Goal: Information Seeking & Learning: Check status

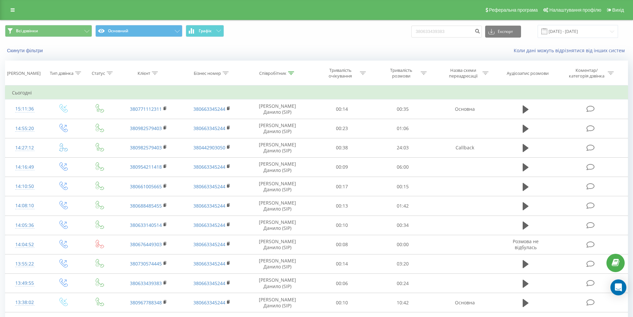
click at [295, 28] on span "Всі дзвінки Основний Графік" at bounding box center [158, 31] width 307 height 13
click at [216, 33] on button "Графік" at bounding box center [205, 31] width 38 height 12
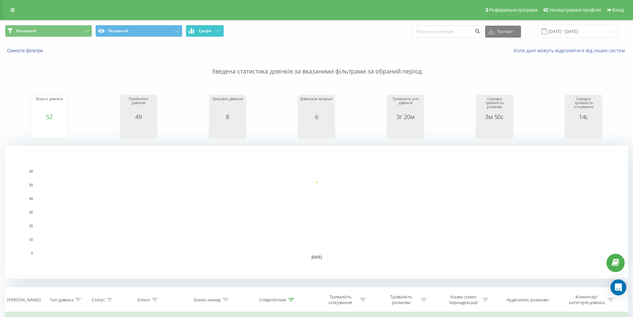
click at [215, 33] on button "Графік" at bounding box center [205, 31] width 38 height 12
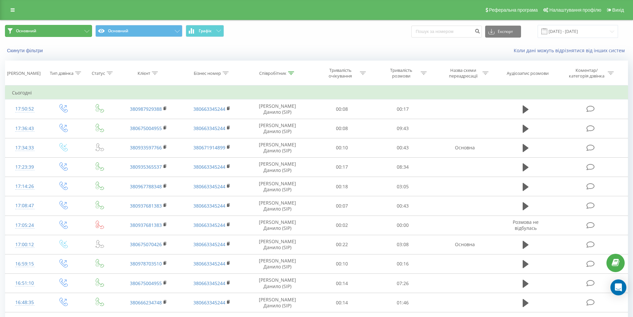
click at [92, 30] on button "Основний" at bounding box center [48, 31] width 87 height 12
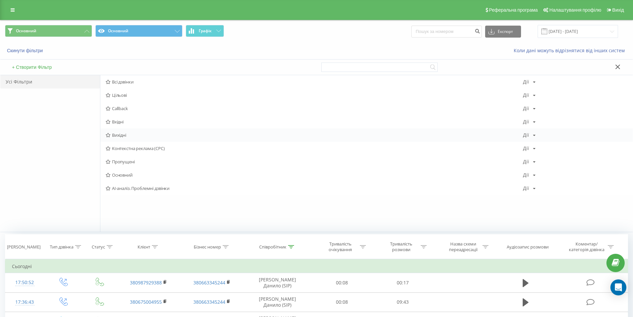
click at [141, 133] on span "Вихідні" at bounding box center [315, 135] width 418 height 5
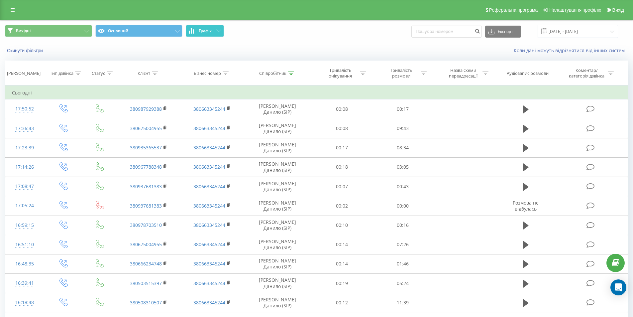
click at [200, 32] on span "Графік" at bounding box center [205, 31] width 13 height 5
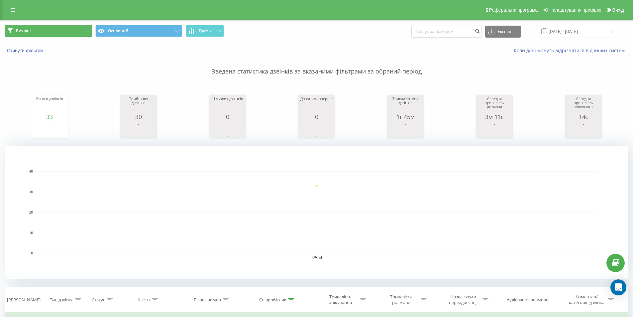
click at [64, 31] on button "Вихідні" at bounding box center [48, 31] width 87 height 12
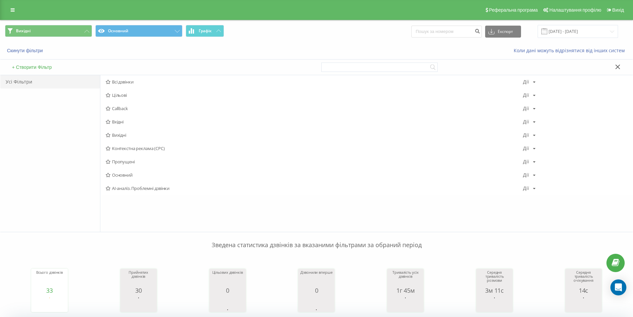
click at [137, 121] on span "Вхідні" at bounding box center [315, 121] width 418 height 5
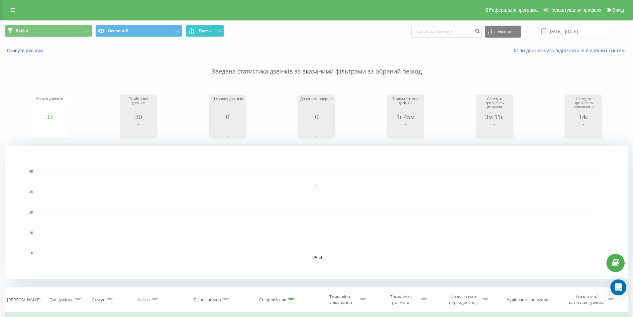
click at [208, 32] on span "Графік" at bounding box center [205, 31] width 13 height 5
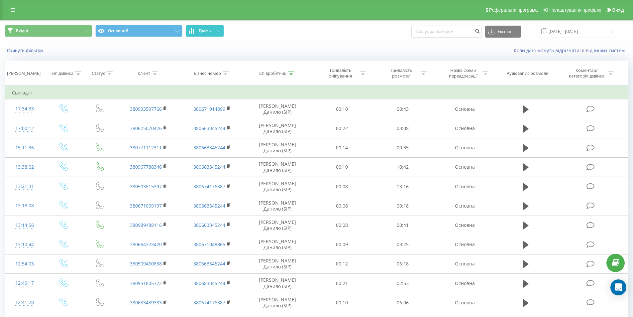
click at [208, 32] on span "Графік" at bounding box center [205, 31] width 13 height 5
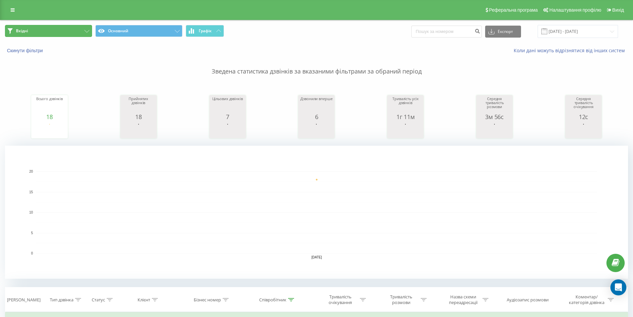
click at [88, 27] on button "Вхідні" at bounding box center [48, 31] width 87 height 12
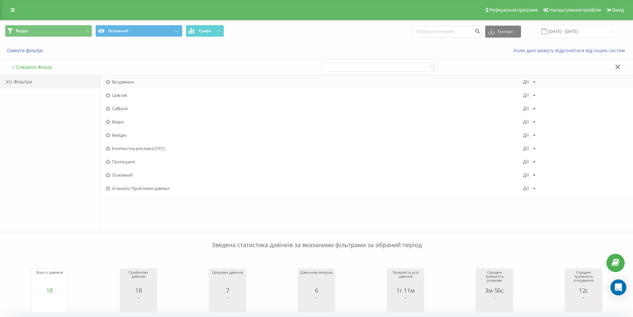
click at [140, 83] on span "Всі дзвінки" at bounding box center [315, 81] width 418 height 5
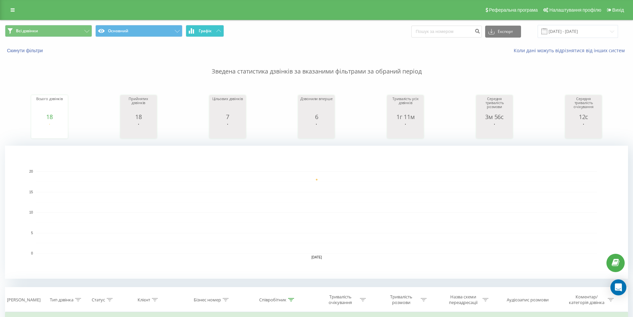
click at [219, 34] on button "Графік" at bounding box center [205, 31] width 38 height 12
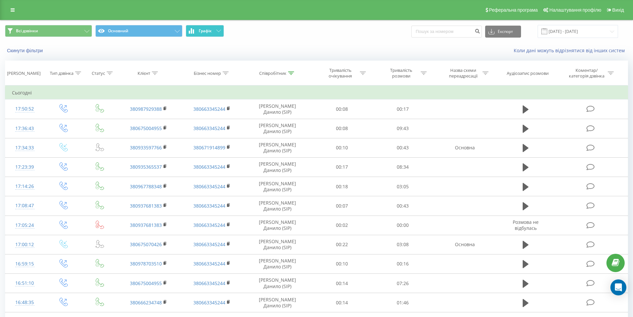
click at [216, 31] on button "Графік" at bounding box center [205, 31] width 38 height 12
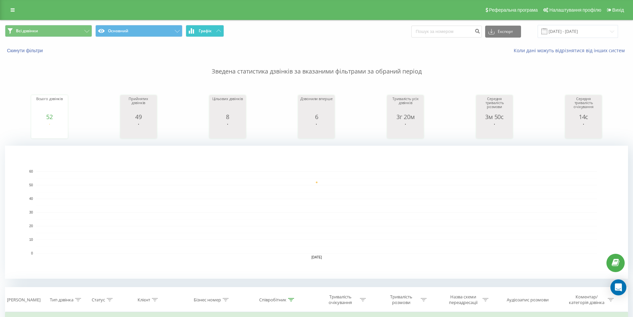
click at [215, 31] on button "Графік" at bounding box center [205, 31] width 38 height 12
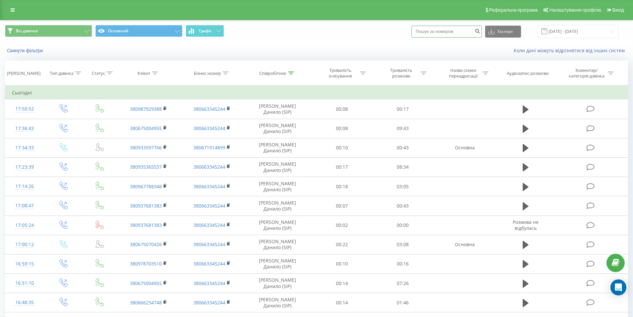
click at [441, 32] on input at bounding box center [447, 32] width 70 height 12
paste input "380932553512"
type input "380932553512"
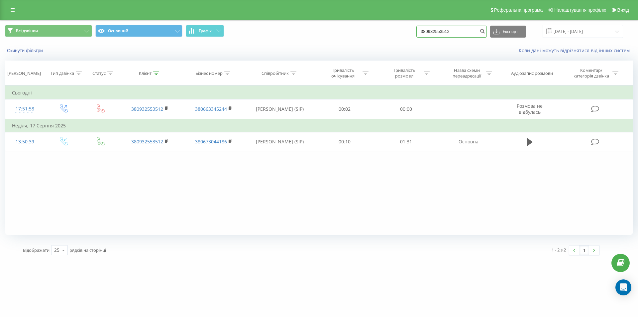
click at [460, 33] on input "380932553512" at bounding box center [452, 32] width 70 height 12
paste input "()"
click at [461, 31] on input "()" at bounding box center [452, 32] width 70 height 12
paste input "380662038286"
type input "380662038286"
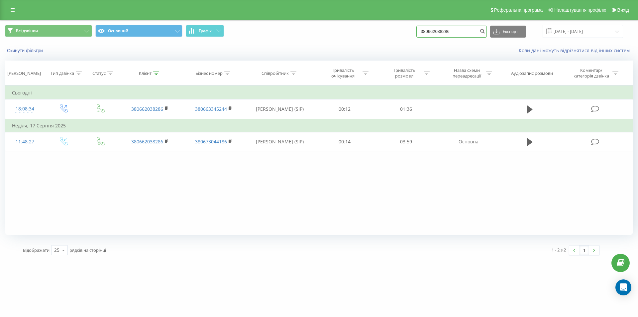
click at [459, 34] on input "380662038286" at bounding box center [452, 32] width 70 height 12
paste input "980632147"
type input "380980632147"
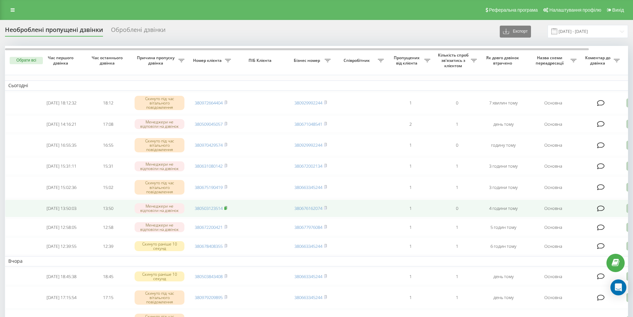
click at [226, 210] on rect at bounding box center [225, 208] width 2 height 3
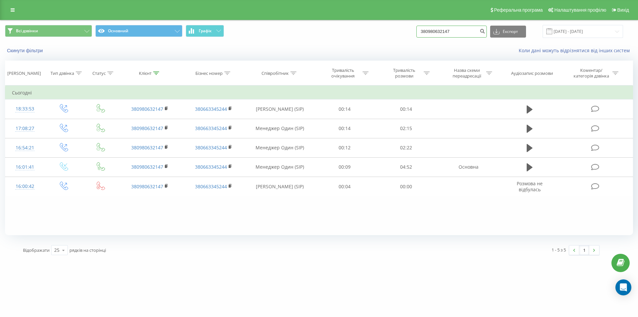
click at [449, 35] on input "380980632147" at bounding box center [452, 32] width 70 height 12
paste input "631080142"
type input "380631080142"
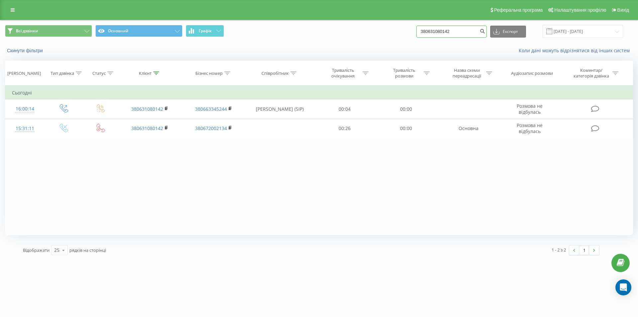
click at [448, 30] on input "380631080142" at bounding box center [452, 32] width 70 height 12
paste input "979209895"
type input "380979209895"
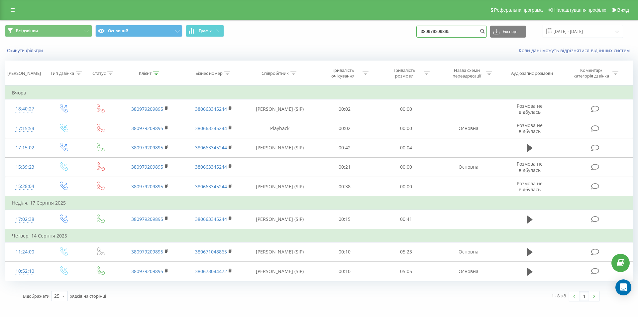
click at [449, 33] on input "380979209895" at bounding box center [452, 32] width 70 height 12
paste input "504114164"
type input "380504114164"
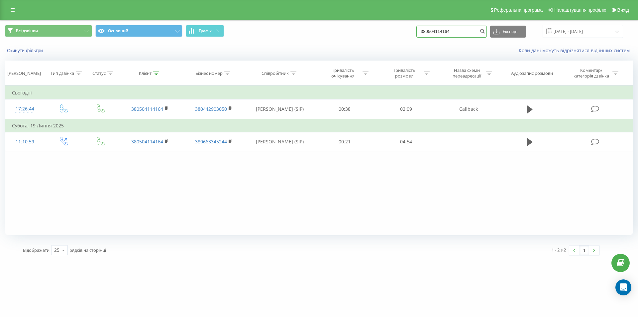
click at [451, 34] on input "380504114164" at bounding box center [452, 32] width 70 height 12
paste input "97266440"
type input "380972664404"
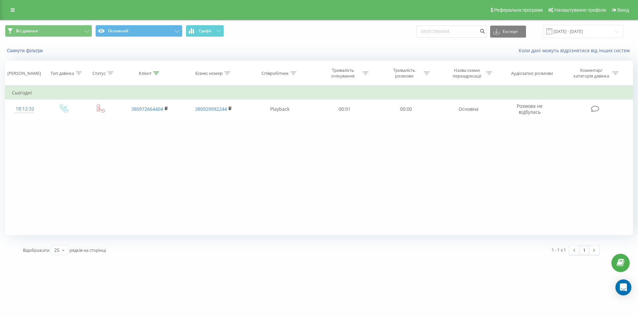
click at [270, 182] on div "Фільтрувати за умовою Дорівнює Введіть значення Скасувати OK Фільтрувати за умо…" at bounding box center [319, 160] width 628 height 150
click at [459, 35] on input "380972664404" at bounding box center [452, 32] width 70 height 12
paste input "505628555"
type input "380505628555"
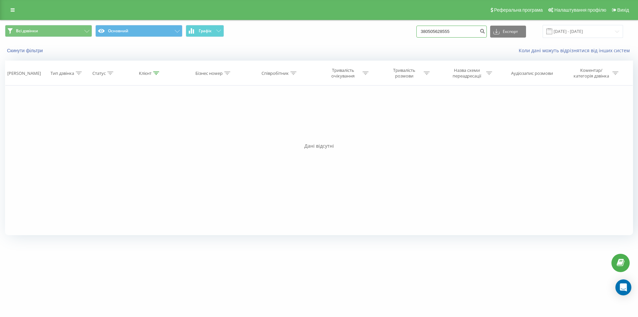
click at [475, 31] on input "380505628555" at bounding box center [452, 32] width 70 height 12
click at [401, 38] on div "Всі дзвінки Основний Графік Експорт .csv .xls .xlsx 21.05.2025 - 21.08.2025" at bounding box center [319, 31] width 628 height 13
click at [487, 31] on button "submit" at bounding box center [482, 32] width 9 height 12
click at [38, 51] on button "Скинути фільтри" at bounding box center [25, 51] width 41 height 6
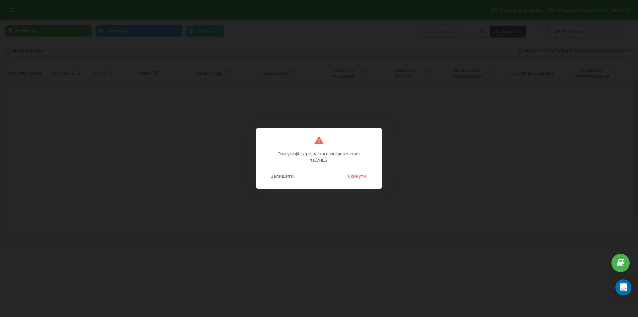
click at [367, 177] on button "Скинути" at bounding box center [357, 176] width 25 height 9
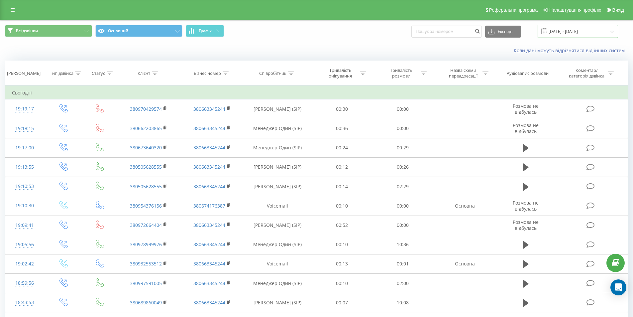
click at [579, 30] on input "21.05.2025 - 21.08.2025" at bounding box center [578, 31] width 80 height 13
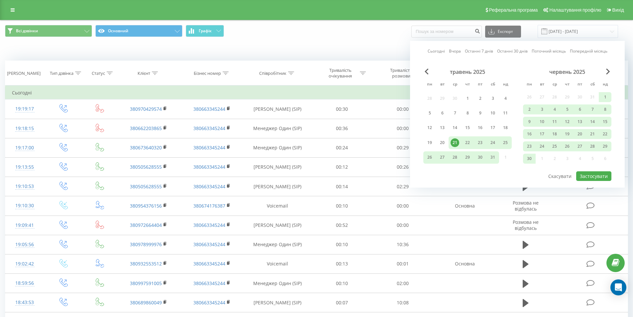
click at [435, 50] on link "Сьогодні" at bounding box center [436, 51] width 17 height 6
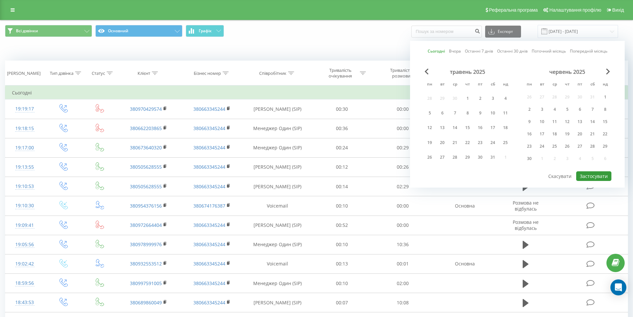
click at [602, 172] on button "Застосувати" at bounding box center [594, 176] width 35 height 10
type input "21.08.2025 - 21.08.2025"
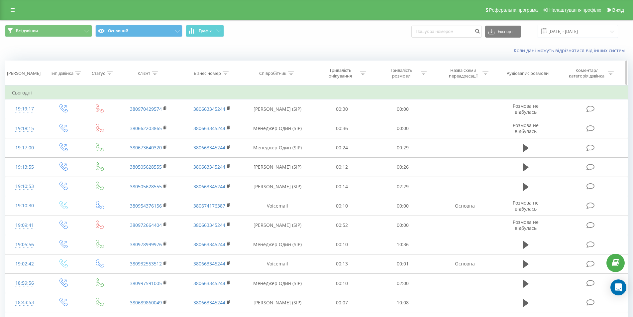
click at [228, 73] on icon at bounding box center [226, 72] width 6 height 3
click at [283, 74] on div "Співробітник" at bounding box center [272, 73] width 27 height 6
click at [291, 74] on icon at bounding box center [291, 72] width 6 height 3
click at [294, 74] on icon at bounding box center [291, 72] width 6 height 3
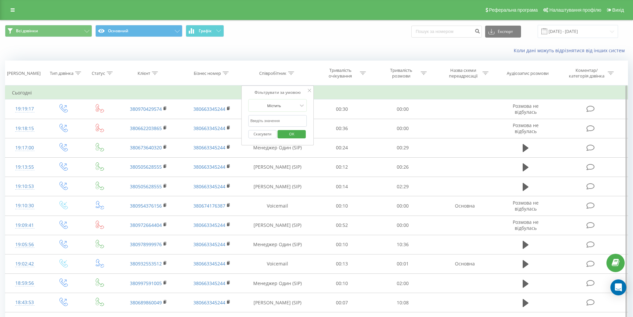
click at [275, 119] on input "text" at bounding box center [277, 121] width 59 height 12
type input "Березовський"
click at [297, 134] on span "OK" at bounding box center [292, 134] width 19 height 10
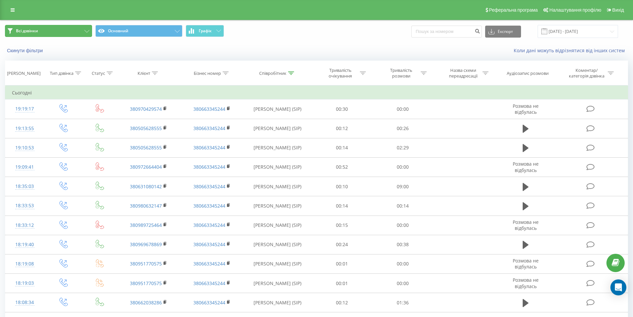
click at [78, 30] on button "Всі дзвінки" at bounding box center [48, 31] width 87 height 12
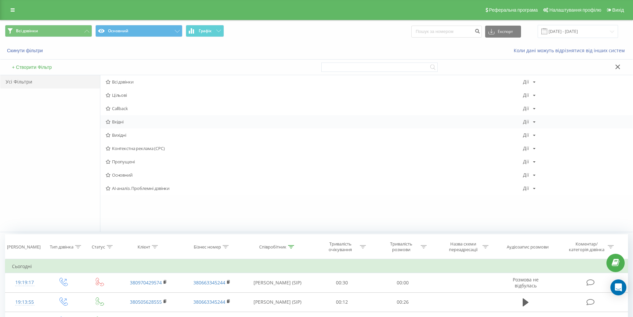
click at [138, 121] on span "Вхідні" at bounding box center [315, 121] width 418 height 5
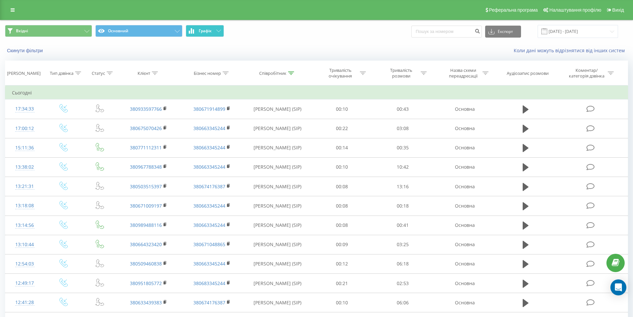
click at [214, 31] on button "Графік" at bounding box center [205, 31] width 38 height 12
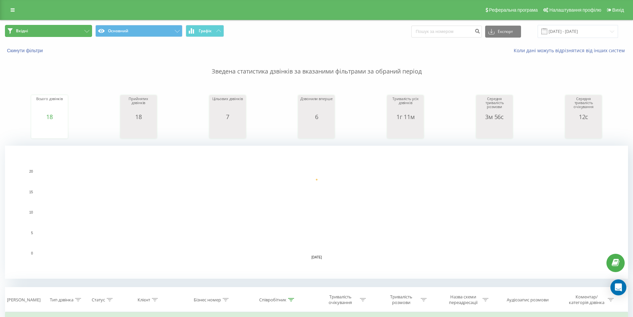
click at [59, 32] on button "Вхідні" at bounding box center [48, 31] width 87 height 12
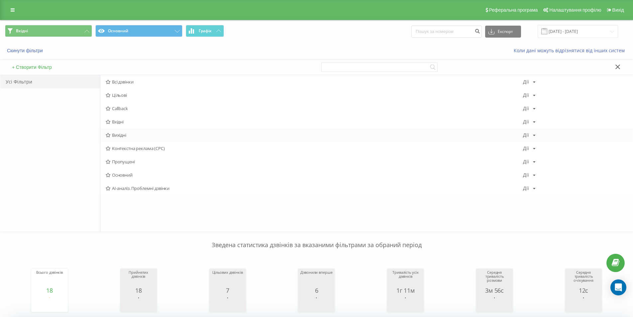
click at [128, 134] on span "Вихідні" at bounding box center [315, 135] width 418 height 5
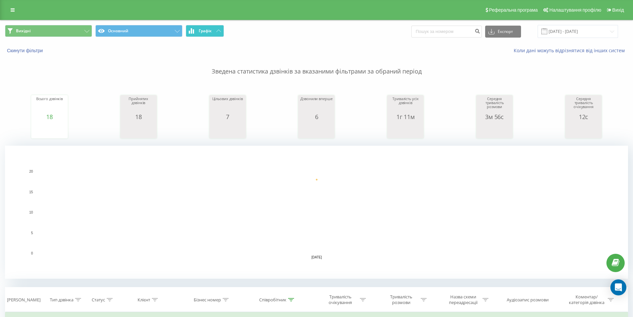
click at [210, 30] on span "Графік" at bounding box center [205, 31] width 13 height 5
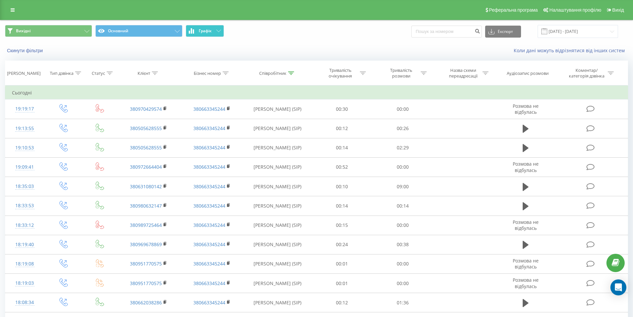
click at [215, 31] on button "Графік" at bounding box center [205, 31] width 38 height 12
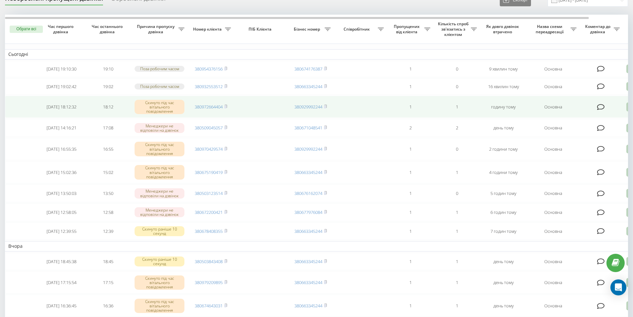
scroll to position [33, 0]
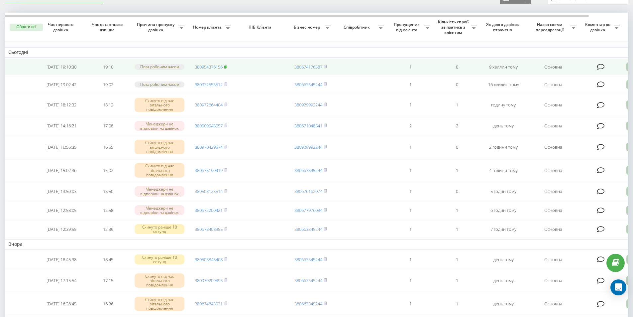
click at [226, 67] on rect at bounding box center [225, 67] width 2 height 3
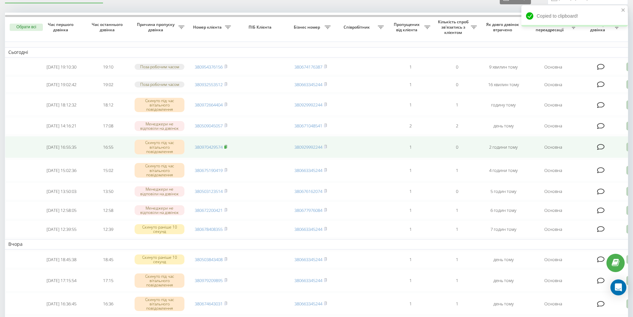
click at [226, 149] on rect at bounding box center [225, 147] width 2 height 3
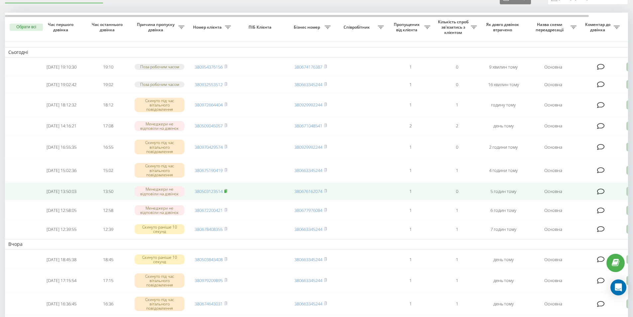
click at [227, 193] on icon at bounding box center [225, 191] width 3 height 4
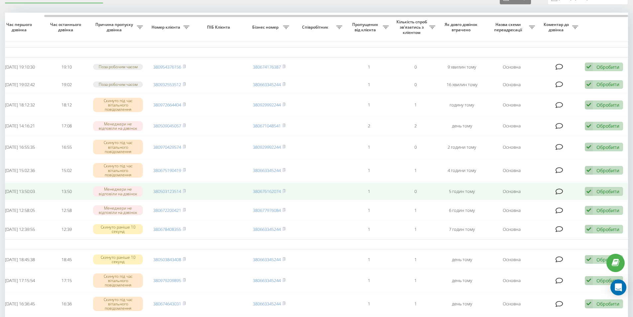
click at [602, 195] on div "Обробити" at bounding box center [608, 191] width 23 height 6
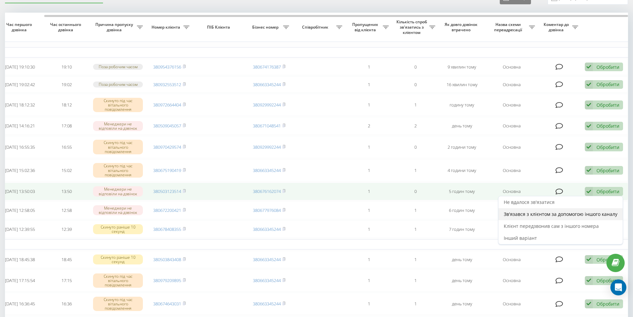
click at [579, 217] on span "Зв'язався з клієнтом за допомогою іншого каналу" at bounding box center [561, 214] width 114 height 6
